Goal: Task Accomplishment & Management: Use online tool/utility

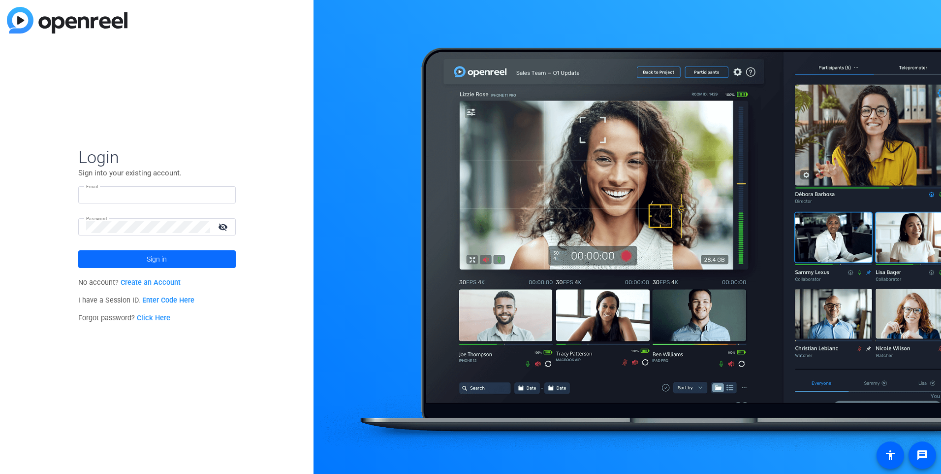
type input "[PERSON_NAME][EMAIL_ADDRESS][PERSON_NAME][DOMAIN_NAME]"
click at [141, 263] on span at bounding box center [157, 259] width 158 height 24
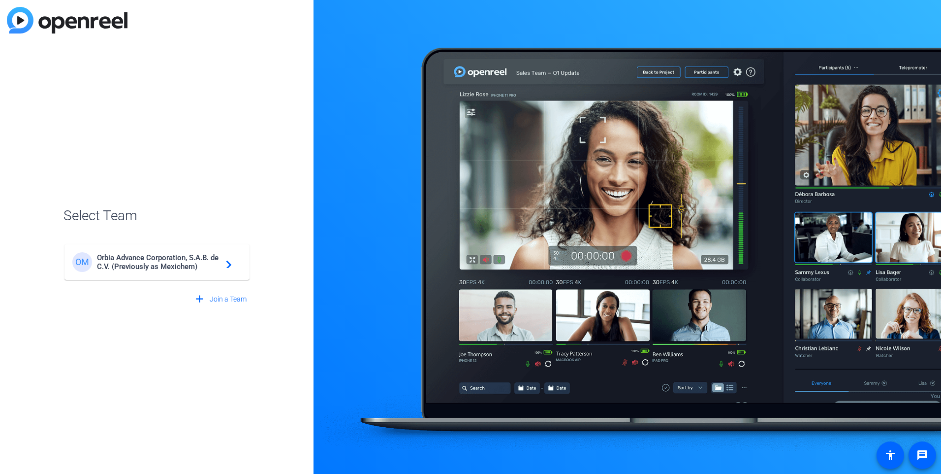
click at [180, 258] on span "Orbia Advance Corporation, S.A.B. de C.V. (Previously as Mexichem)" at bounding box center [158, 262] width 123 height 18
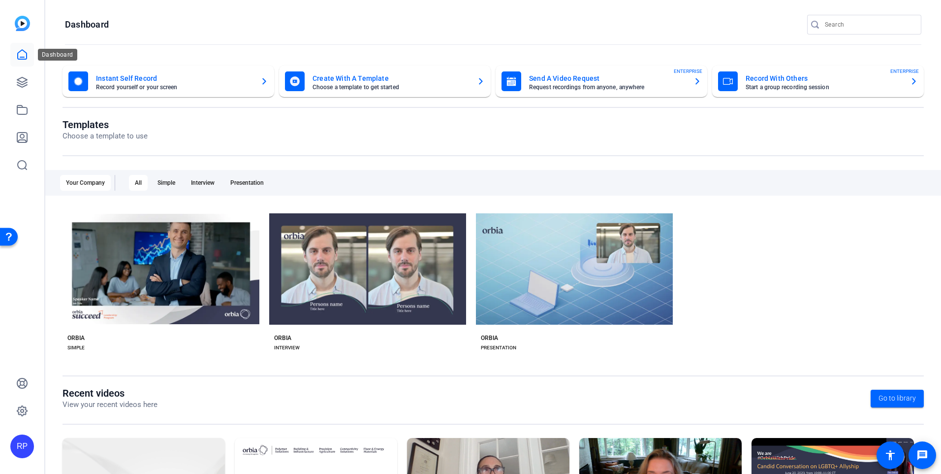
click at [17, 51] on icon at bounding box center [22, 55] width 12 height 12
click at [21, 80] on icon at bounding box center [22, 82] width 12 height 12
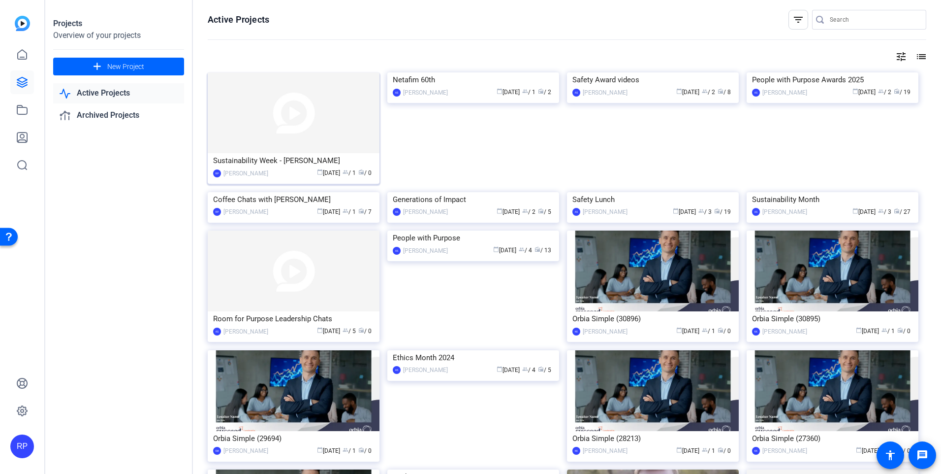
click at [333, 128] on img at bounding box center [294, 112] width 172 height 81
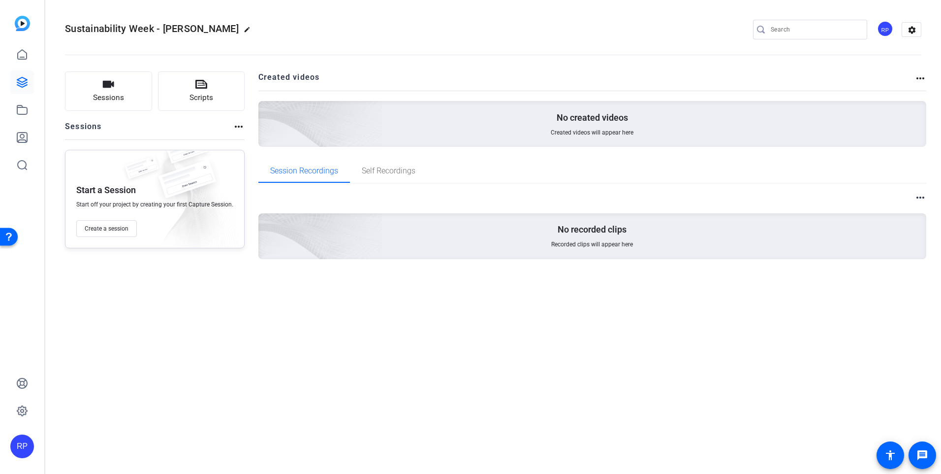
click at [76, 55] on openreel-divider-bar at bounding box center [493, 52] width 857 height 30
click at [19, 55] on icon at bounding box center [22, 55] width 12 height 12
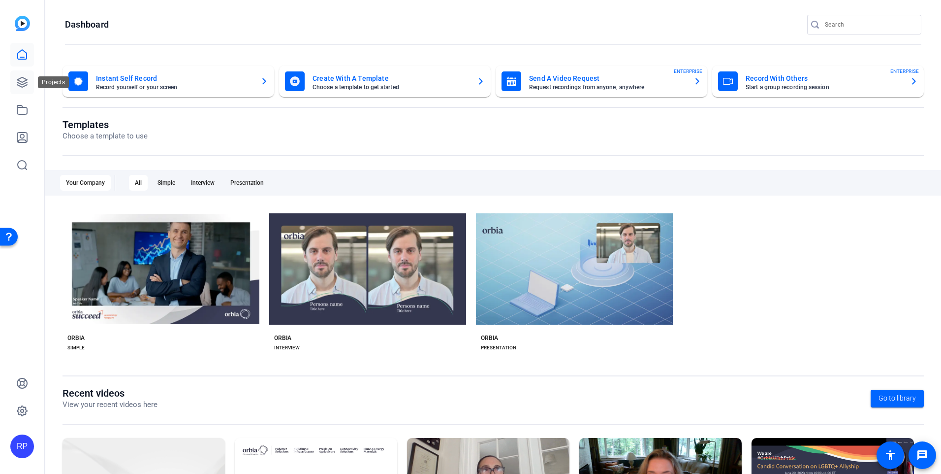
click at [25, 79] on icon at bounding box center [22, 82] width 10 height 10
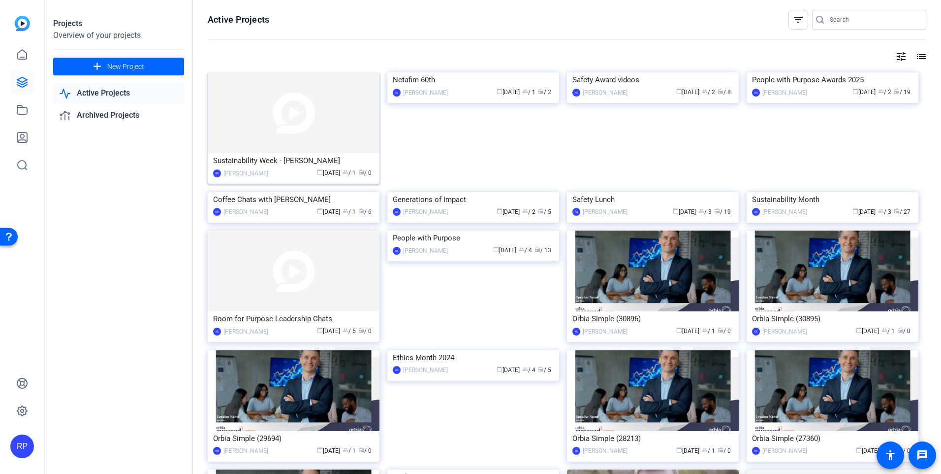
click at [304, 143] on img at bounding box center [294, 112] width 172 height 81
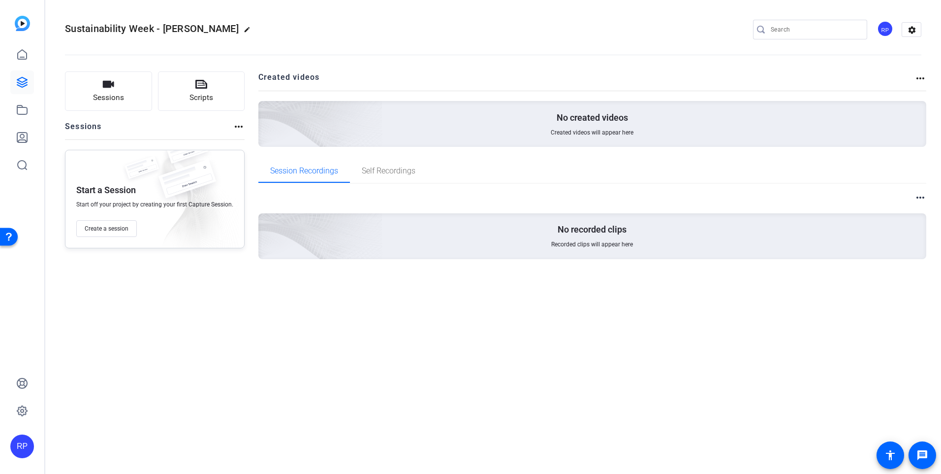
click at [314, 378] on div "Sustainability Week - [PERSON_NAME] edit RP settings Sessions Scripts Sessions …" at bounding box center [493, 237] width 896 height 474
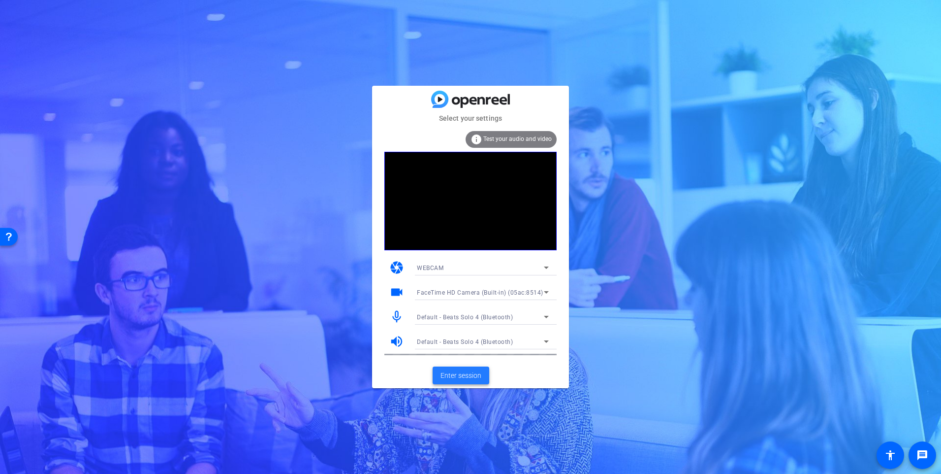
click at [469, 372] on span "Enter session" at bounding box center [461, 375] width 41 height 10
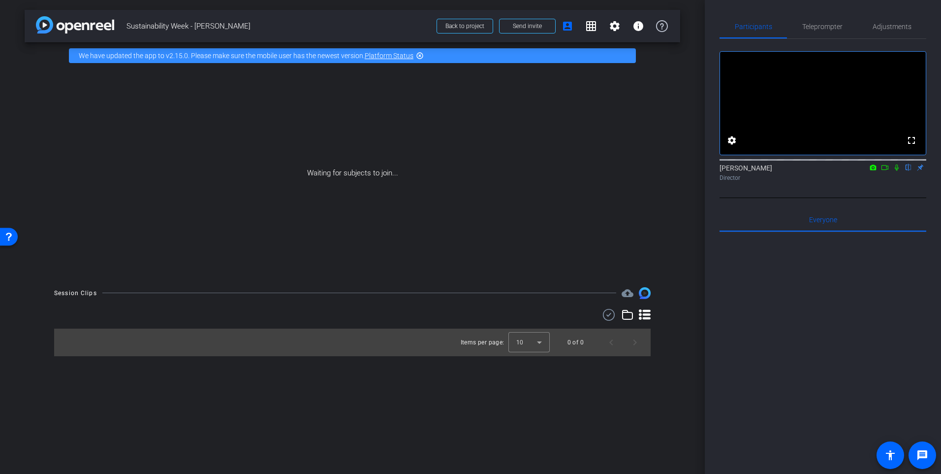
click at [886, 171] on icon at bounding box center [885, 167] width 8 height 7
